Goal: Transaction & Acquisition: Purchase product/service

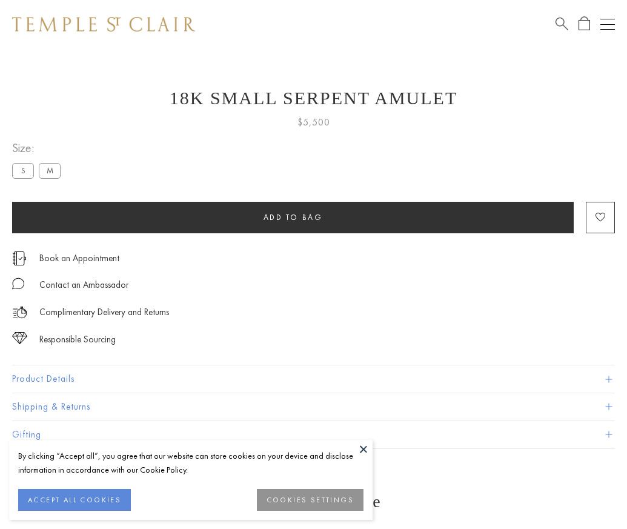
click at [293, 217] on span "Add to bag" at bounding box center [293, 217] width 59 height 10
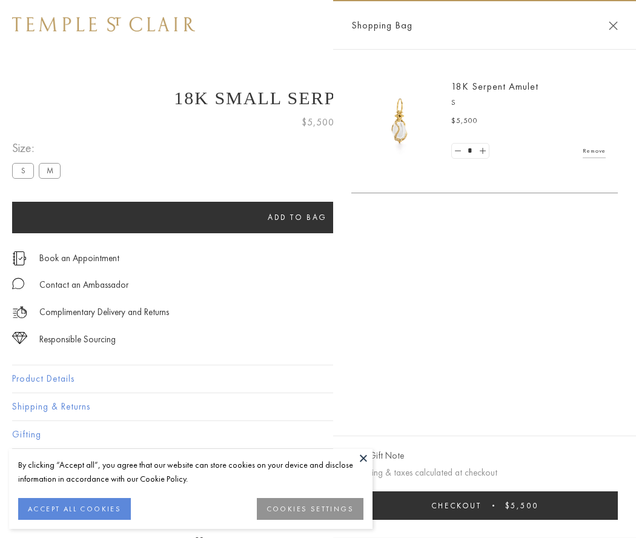
click at [493, 506] on button "Checkout $5,500" at bounding box center [485, 506] width 267 height 28
